Goal: Transaction & Acquisition: Purchase product/service

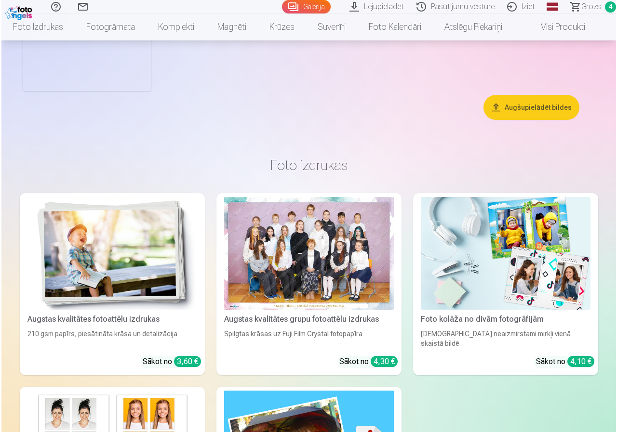
scroll to position [2987, 0]
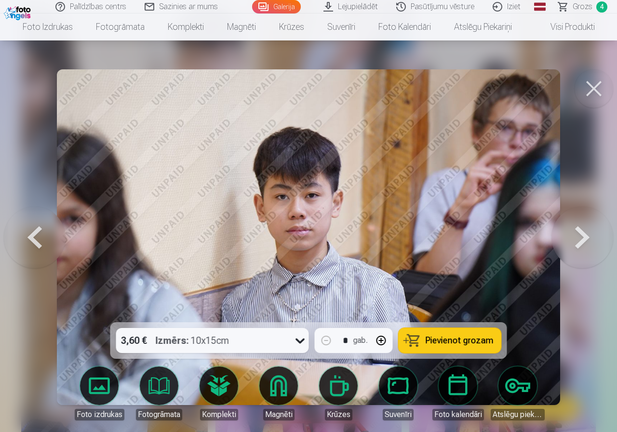
click at [586, 93] on button at bounding box center [593, 88] width 39 height 39
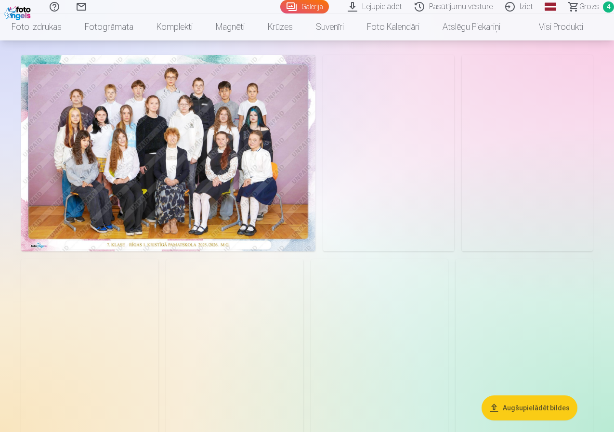
scroll to position [48, 0]
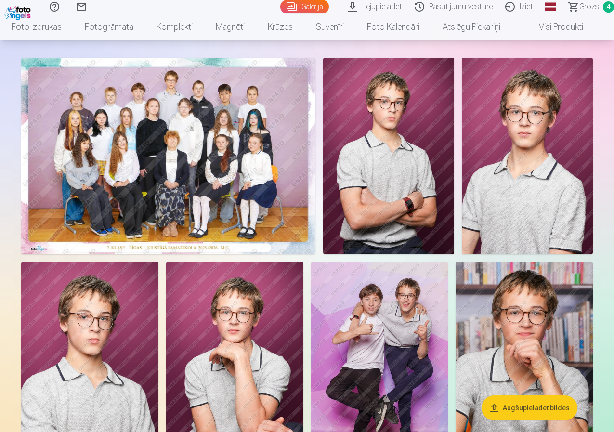
click at [186, 159] on img at bounding box center [168, 156] width 294 height 197
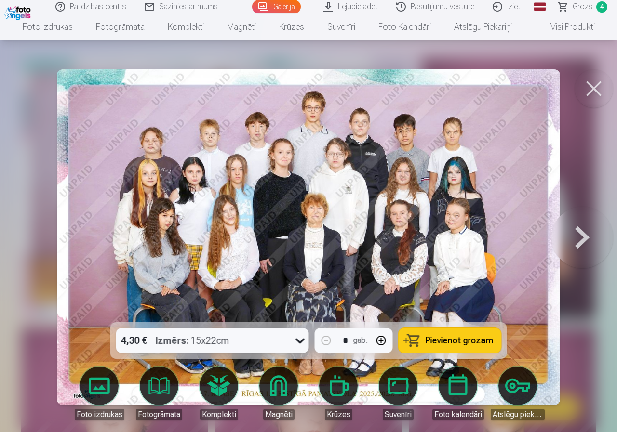
click at [598, 89] on button at bounding box center [593, 88] width 39 height 39
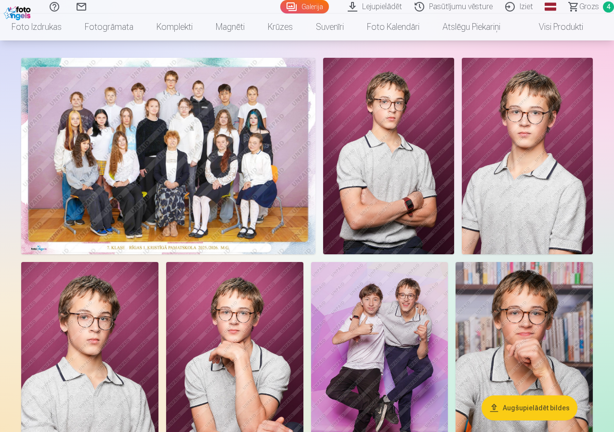
click at [603, 5] on span "4" at bounding box center [608, 6] width 11 height 11
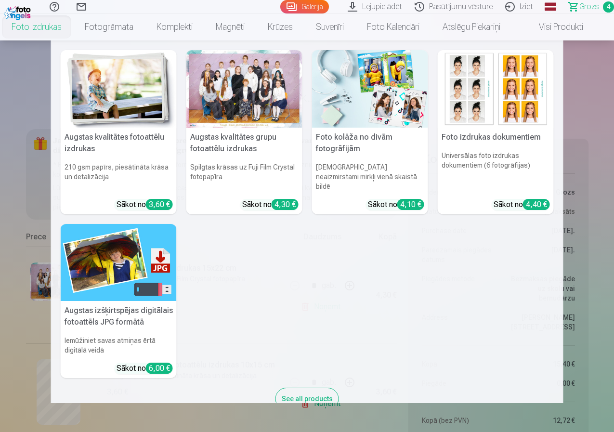
scroll to position [337, 0]
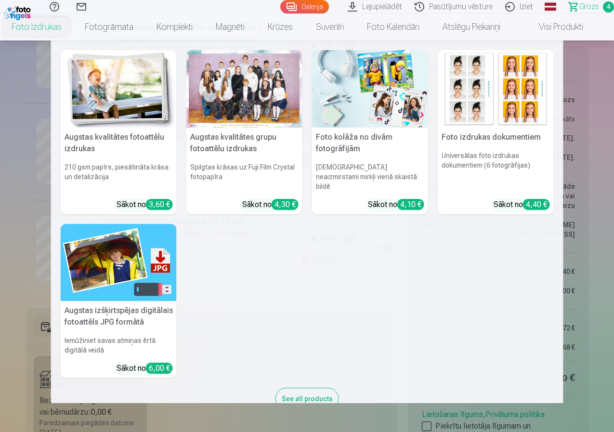
click at [3, 237] on nav "Augstas kvalitātes fotoattēlu izdrukas 210 gsm papīrs, piesātināta krāsa un det…" at bounding box center [307, 221] width 614 height 363
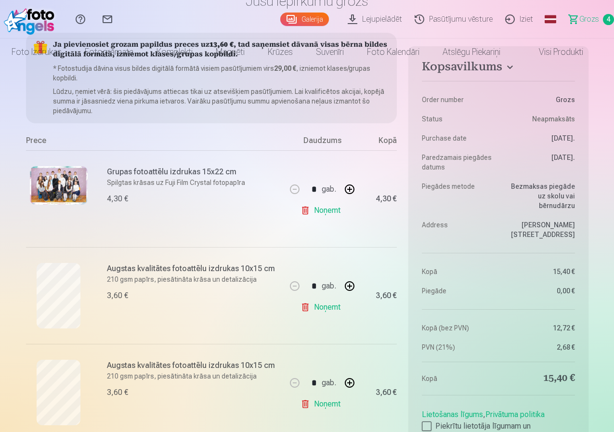
scroll to position [0, 0]
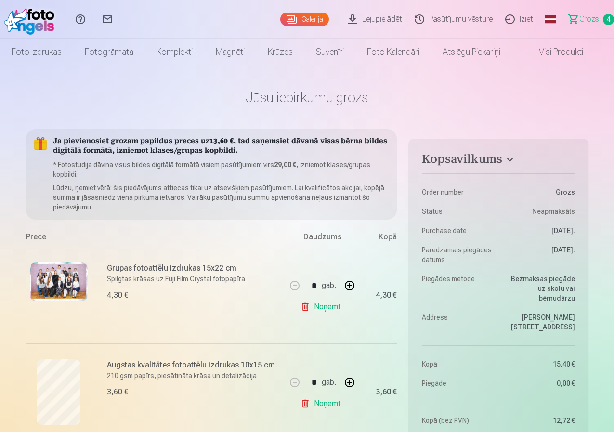
click at [280, 17] on link "Galerija" at bounding box center [304, 19] width 49 height 13
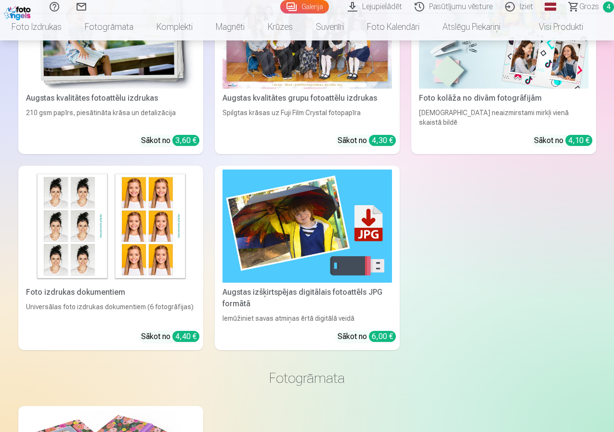
scroll to position [3180, 0]
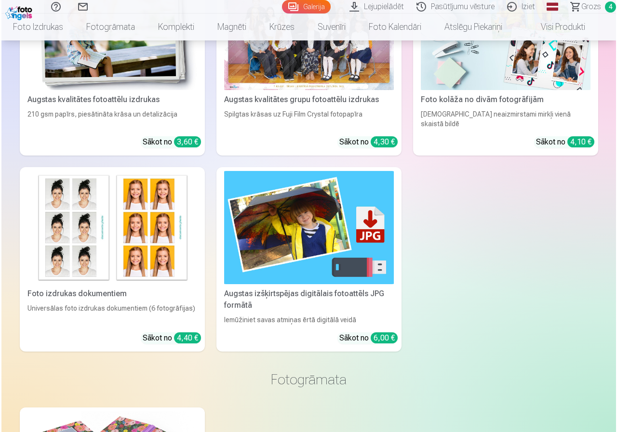
scroll to position [3192, 0]
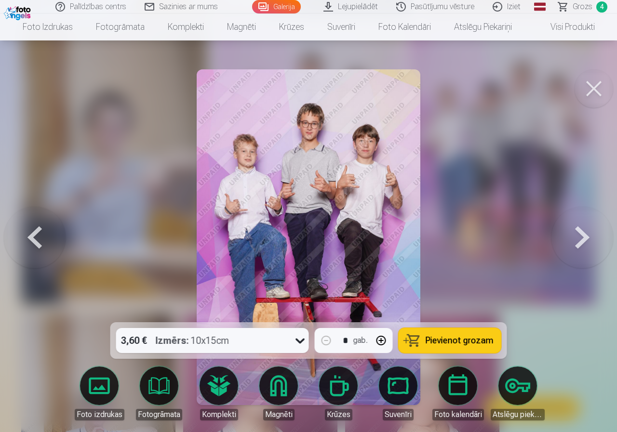
click at [454, 341] on span "Pievienot grozam" at bounding box center [459, 340] width 68 height 9
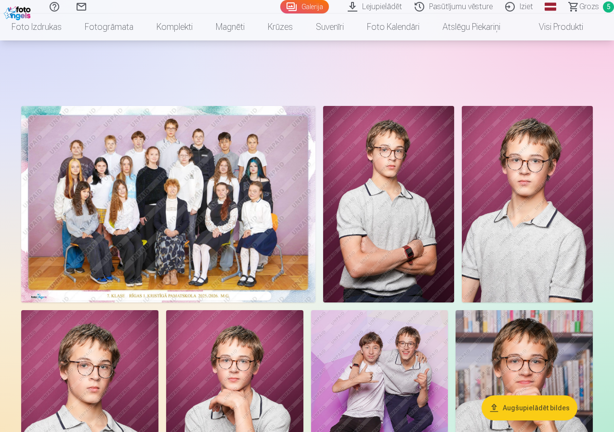
scroll to position [96, 0]
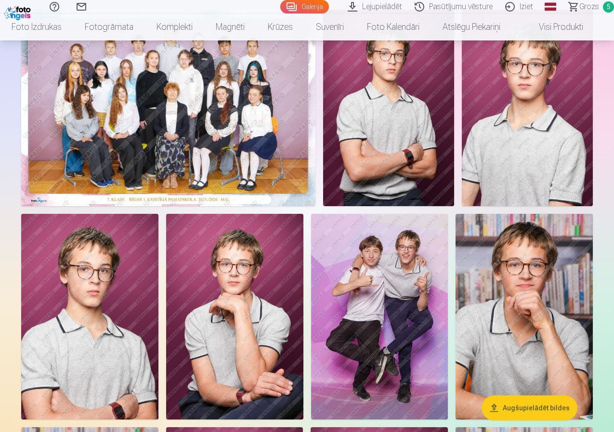
click at [592, 6] on link "Grozs 5" at bounding box center [587, 6] width 54 height 13
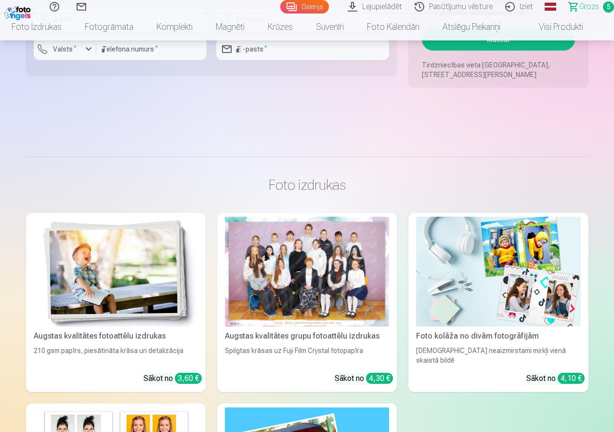
scroll to position [915, 0]
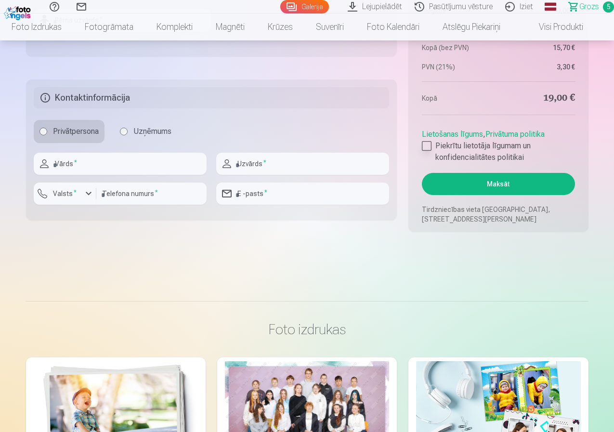
click at [424, 146] on div at bounding box center [427, 146] width 10 height 10
click at [482, 178] on button "Maksāt" at bounding box center [498, 184] width 153 height 22
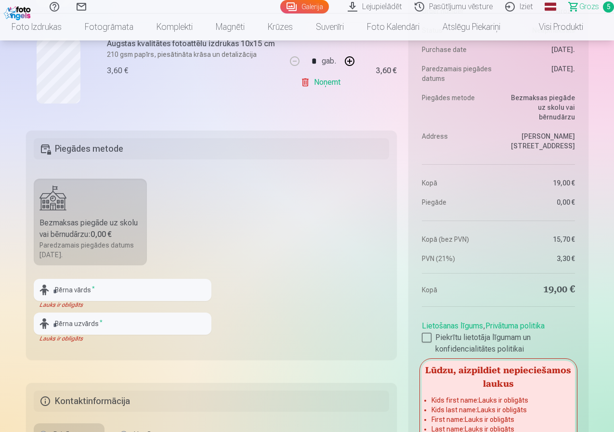
scroll to position [626, 0]
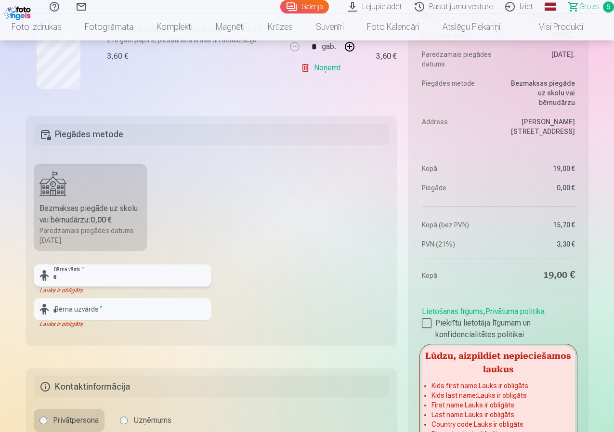
click at [72, 275] on input "text" at bounding box center [123, 276] width 178 height 22
click at [83, 280] on input "text" at bounding box center [123, 276] width 178 height 22
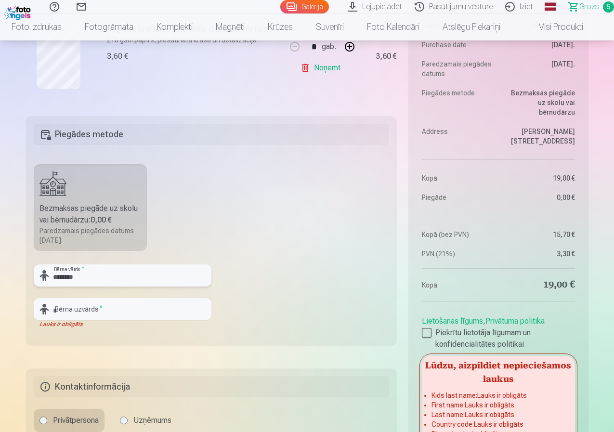
type input "********"
click at [80, 306] on input "text" at bounding box center [123, 309] width 178 height 22
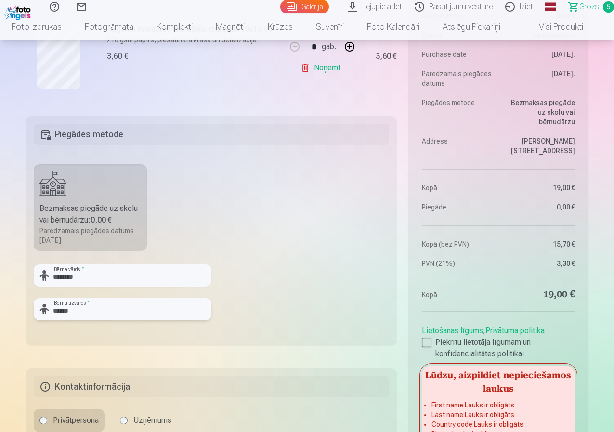
type input "******"
click at [38, 331] on fieldset "Piegādes metode Bezmaksas piegāde uz skolu vai bērnudārzu : 0,00 € Paredzamais …" at bounding box center [211, 230] width 371 height 229
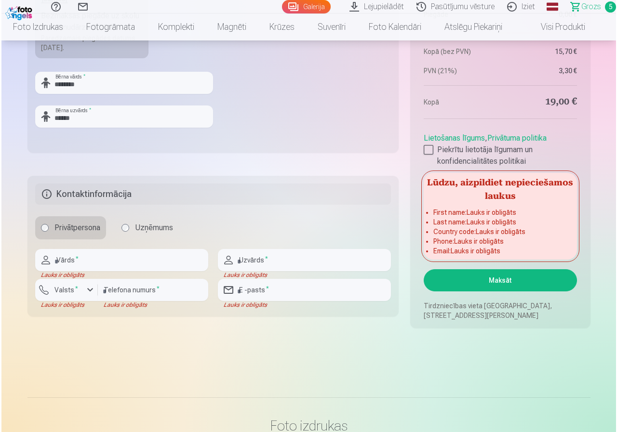
scroll to position [867, 0]
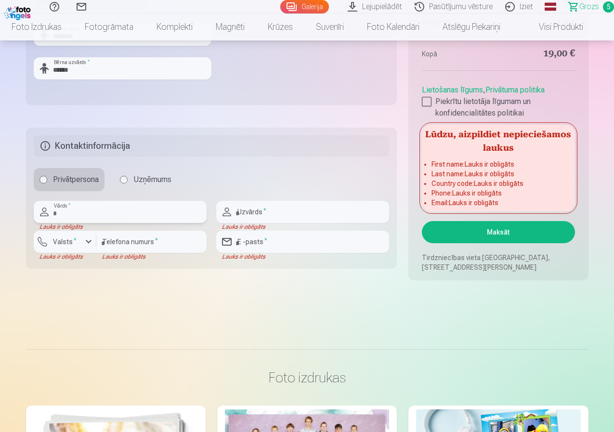
click at [66, 212] on input "text" at bounding box center [120, 212] width 173 height 22
type input "**********"
type input "******"
type input "********"
type input "**********"
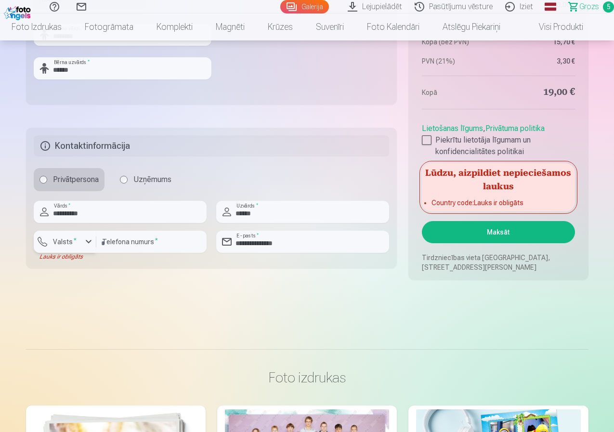
click at [90, 243] on div "button" at bounding box center [89, 242] width 12 height 12
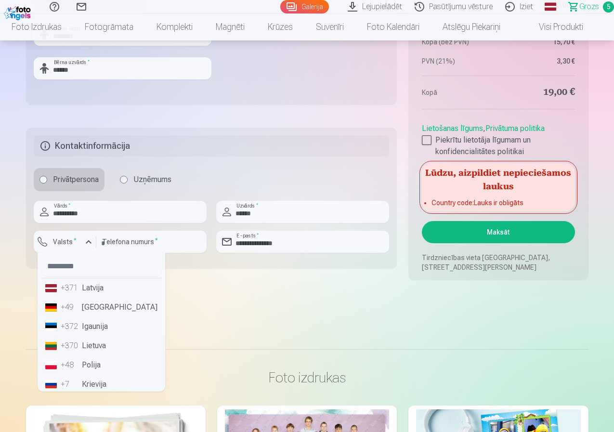
click at [92, 287] on li "+371 Latvija" at bounding box center [101, 287] width 120 height 19
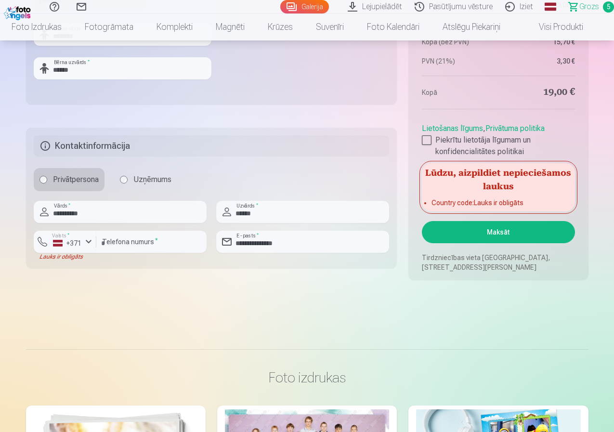
click at [464, 235] on button "Maksāt" at bounding box center [498, 232] width 153 height 22
